Goal: Information Seeking & Learning: Learn about a topic

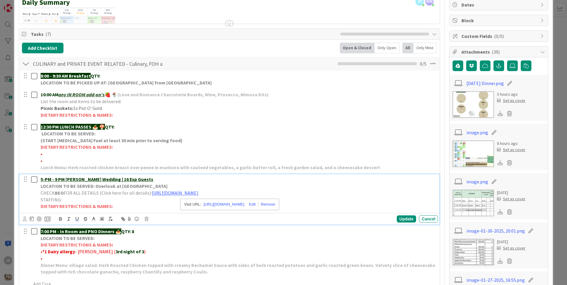
scroll to position [89, 0]
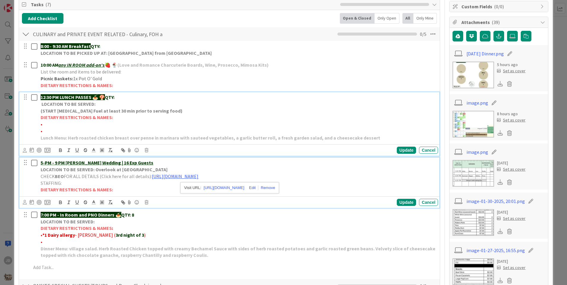
click at [254, 118] on p "DIETARY RESTRICTIONS & NAMES:" at bounding box center [238, 117] width 395 height 7
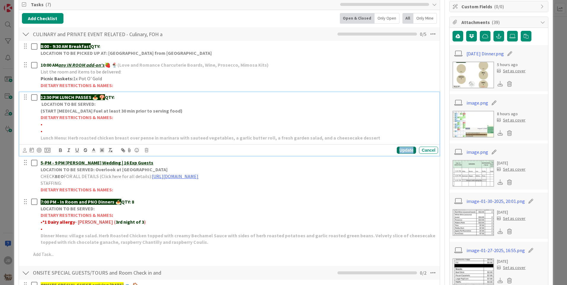
click at [397, 149] on div "Update" at bounding box center [406, 150] width 19 height 7
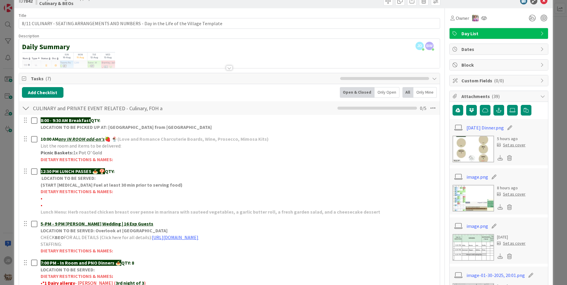
scroll to position [0, 0]
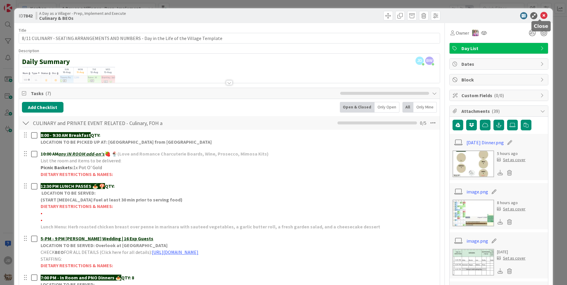
click at [546, 15] on div "ID 7842 A Day as a Villager - Prep, Implement and Execute Culinary & BEOs" at bounding box center [283, 15] width 539 height 15
click at [540, 14] on icon at bounding box center [543, 15] width 7 height 7
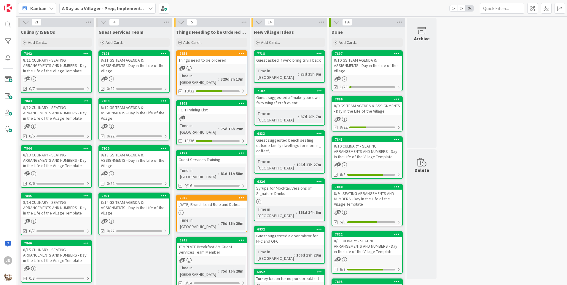
click at [32, 116] on div "8/12 CULINARY - SEATING ARRANGEMENTS AND NUMBERS - Day in the Life of the Villa…" at bounding box center [56, 113] width 70 height 18
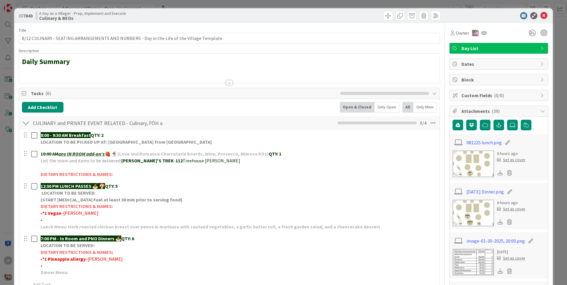
scroll to position [59, 0]
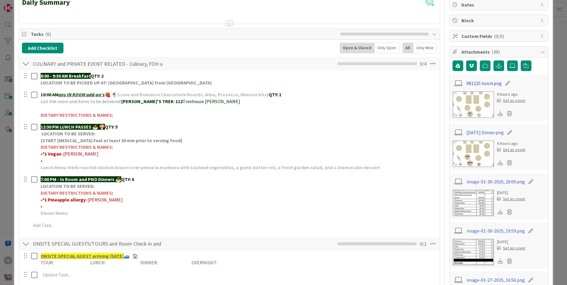
click at [476, 81] on link "081225 lunch.png" at bounding box center [483, 83] width 35 height 7
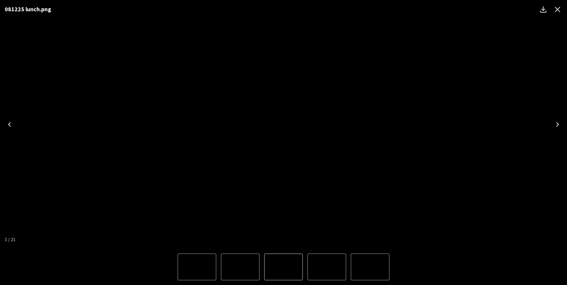
click at [559, 8] on icon "Close" at bounding box center [558, 10] width 6 height 6
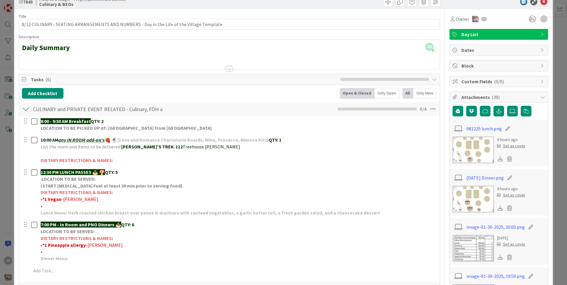
scroll to position [0, 0]
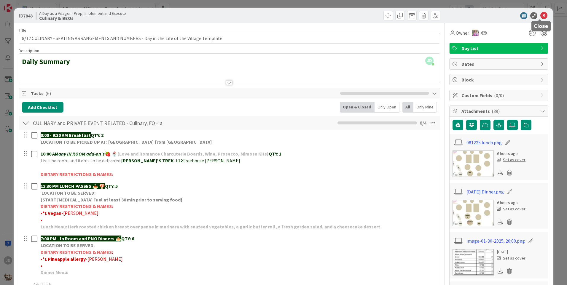
click at [540, 15] on icon at bounding box center [543, 15] width 7 height 7
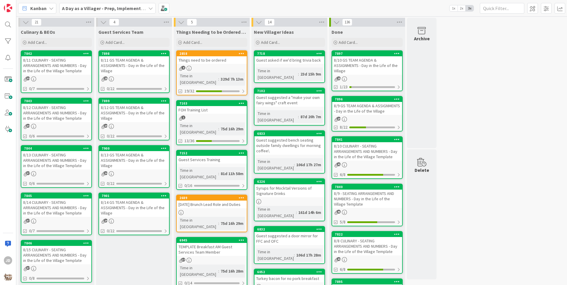
click at [78, 110] on div "8/12 CULINARY - SEATING ARRANGEMENTS AND NUMBERS - Day in the Life of the Villa…" at bounding box center [56, 113] width 70 height 18
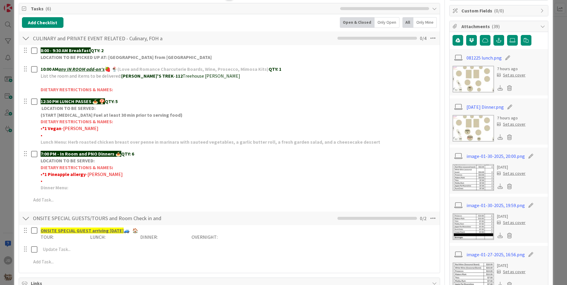
scroll to position [89, 0]
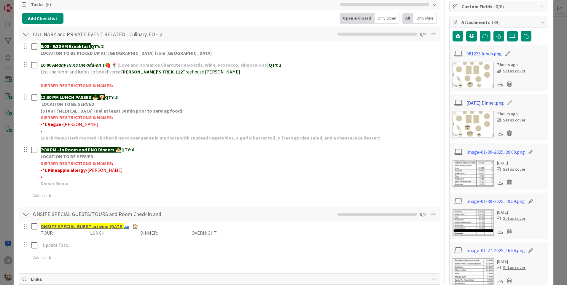
click at [488, 100] on link "[DATE] Dinner.png" at bounding box center [484, 102] width 37 height 7
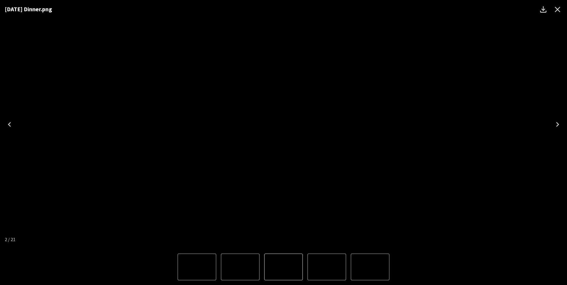
click at [553, 12] on icon "Close" at bounding box center [557, 9] width 9 height 9
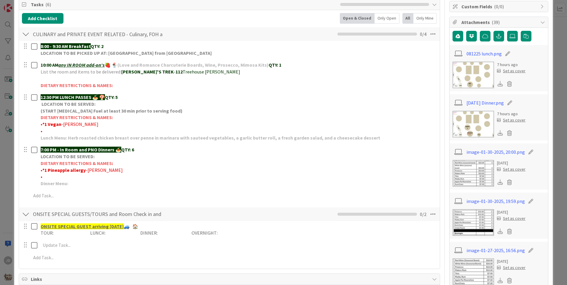
scroll to position [30, 0]
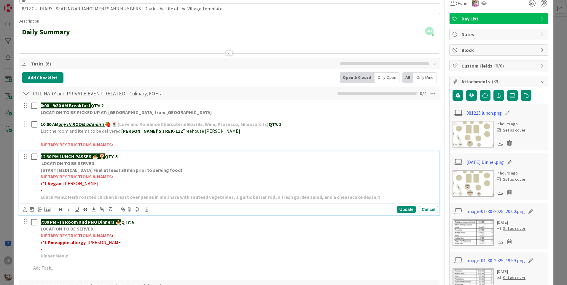
drag, startPoint x: 410, startPoint y: 172, endPoint x: 369, endPoint y: 197, distance: 47.4
click at [369, 197] on p "Lunch Menu: Herb roasted chicken breast over penne in marinara with sauteed veg…" at bounding box center [238, 197] width 395 height 7
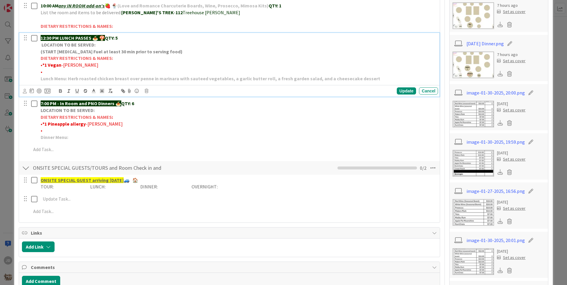
scroll to position [0, 0]
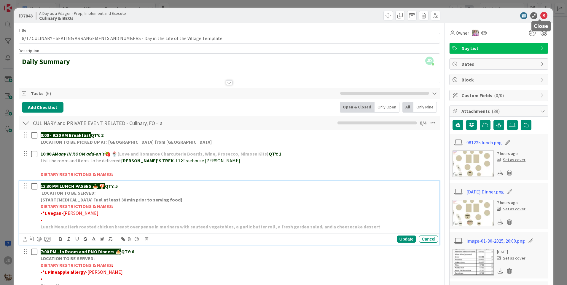
click at [540, 16] on icon at bounding box center [543, 15] width 7 height 7
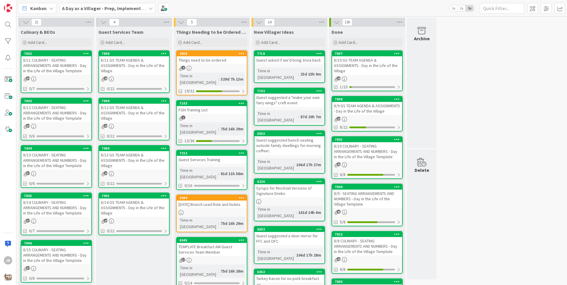
click at [148, 112] on div "8/12 GS TEAM AGENDA & ASSIGNMENTS - Day in the Life of the Village" at bounding box center [134, 113] width 70 height 18
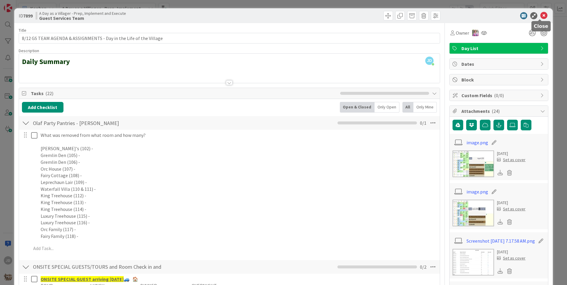
drag, startPoint x: 539, startPoint y: 15, endPoint x: 436, endPoint y: 47, distance: 107.7
click at [540, 15] on icon at bounding box center [543, 15] width 7 height 7
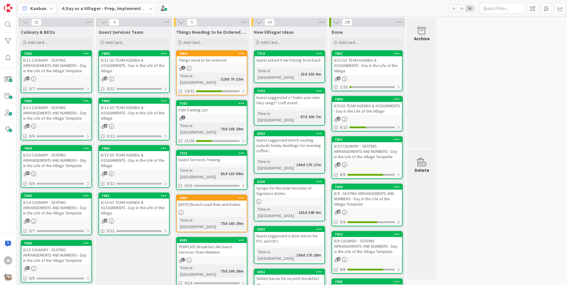
click at [37, 108] on div "8/12 CULINARY - SEATING ARRANGEMENTS AND NUMBERS - Day in the Life of the Villa…" at bounding box center [56, 113] width 70 height 18
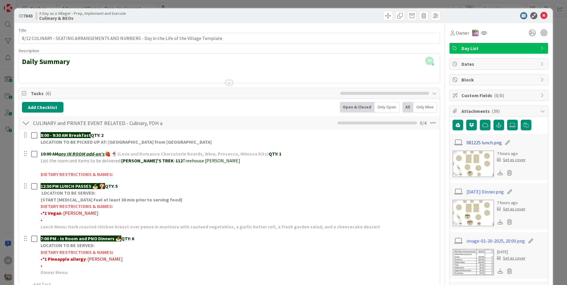
click at [480, 143] on link "081225 lunch.png" at bounding box center [483, 142] width 35 height 7
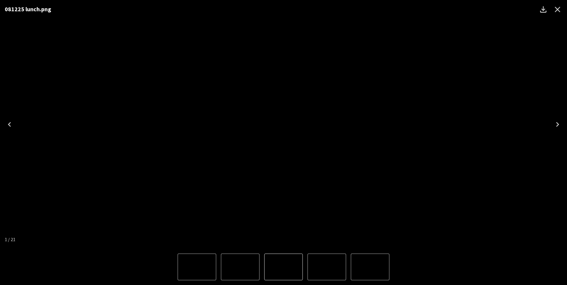
click at [559, 5] on icon "Close" at bounding box center [557, 9] width 9 height 9
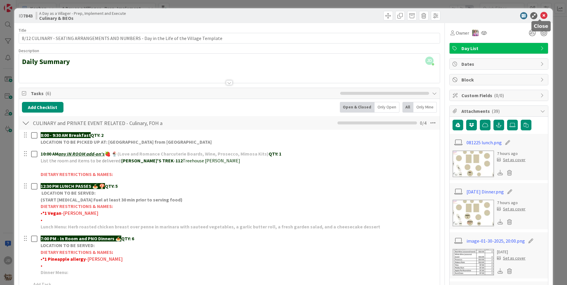
click at [540, 16] on icon at bounding box center [543, 15] width 7 height 7
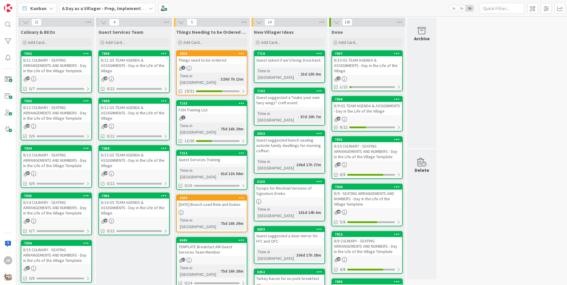
click at [81, 157] on div "8/13 CULINARY - SEATING ARRANGEMENTS AND NUMBERS - Day in the Life of the Villa…" at bounding box center [56, 160] width 70 height 18
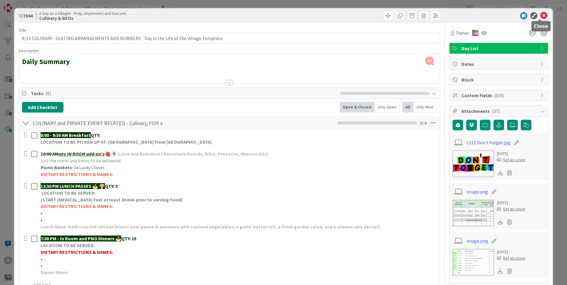
click at [540, 16] on icon at bounding box center [543, 15] width 7 height 7
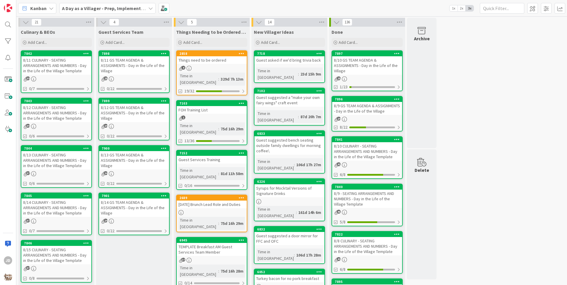
click at [66, 206] on div "8/14 CULINARY - SEATING ARRANGEMENTS AND NUMBERS - Day in the Life of the Villa…" at bounding box center [56, 208] width 70 height 18
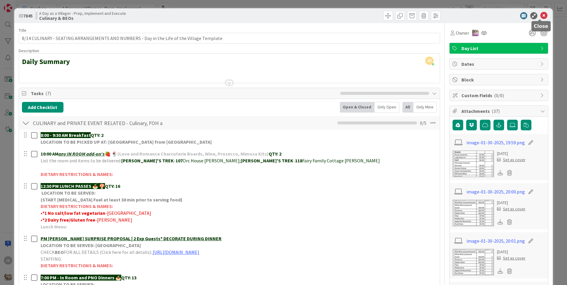
click at [543, 15] on icon at bounding box center [543, 15] width 7 height 7
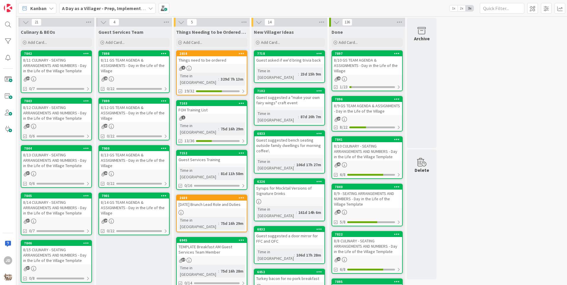
click at [204, 62] on div "Things need to be ordered" at bounding box center [212, 60] width 70 height 8
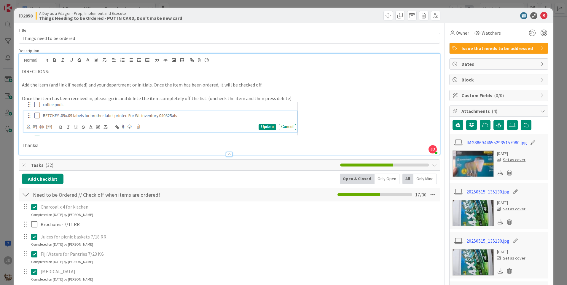
drag, startPoint x: 206, startPoint y: 65, endPoint x: 159, endPoint y: 90, distance: 53.0
click at [160, 91] on p at bounding box center [229, 91] width 415 height 7
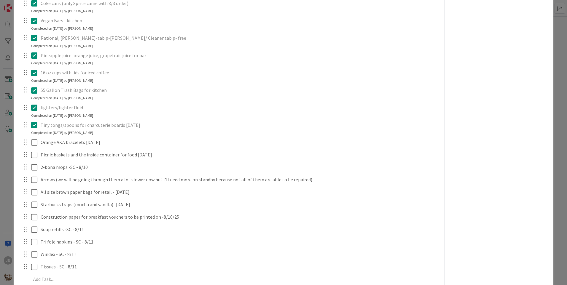
scroll to position [445, 0]
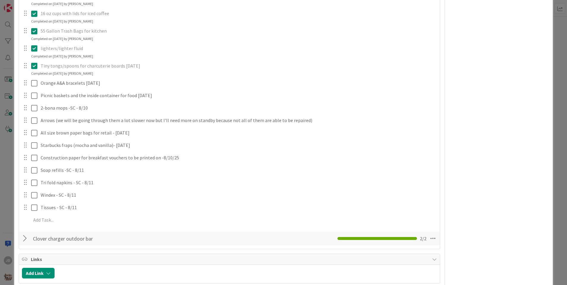
drag, startPoint x: 93, startPoint y: 17, endPoint x: 84, endPoint y: 10, distance: 11.4
click at [85, 13] on p "16 oz cups with lids for iced coffee" at bounding box center [238, 13] width 395 height 7
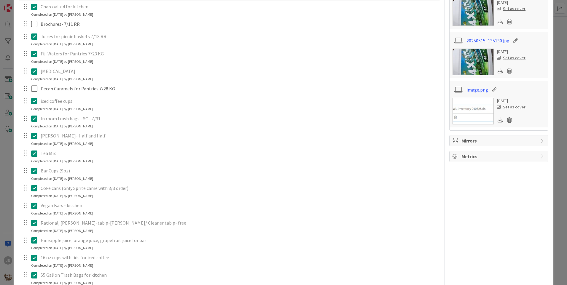
scroll to position [0, 0]
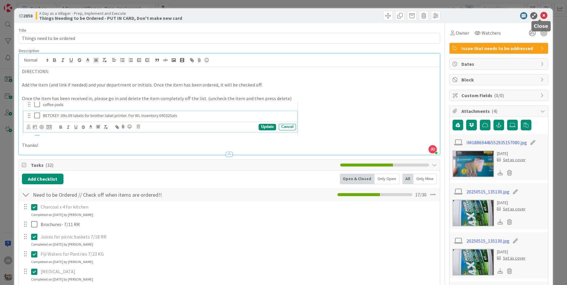
click at [540, 18] on icon at bounding box center [543, 15] width 7 height 7
